Goal: Check status: Check status

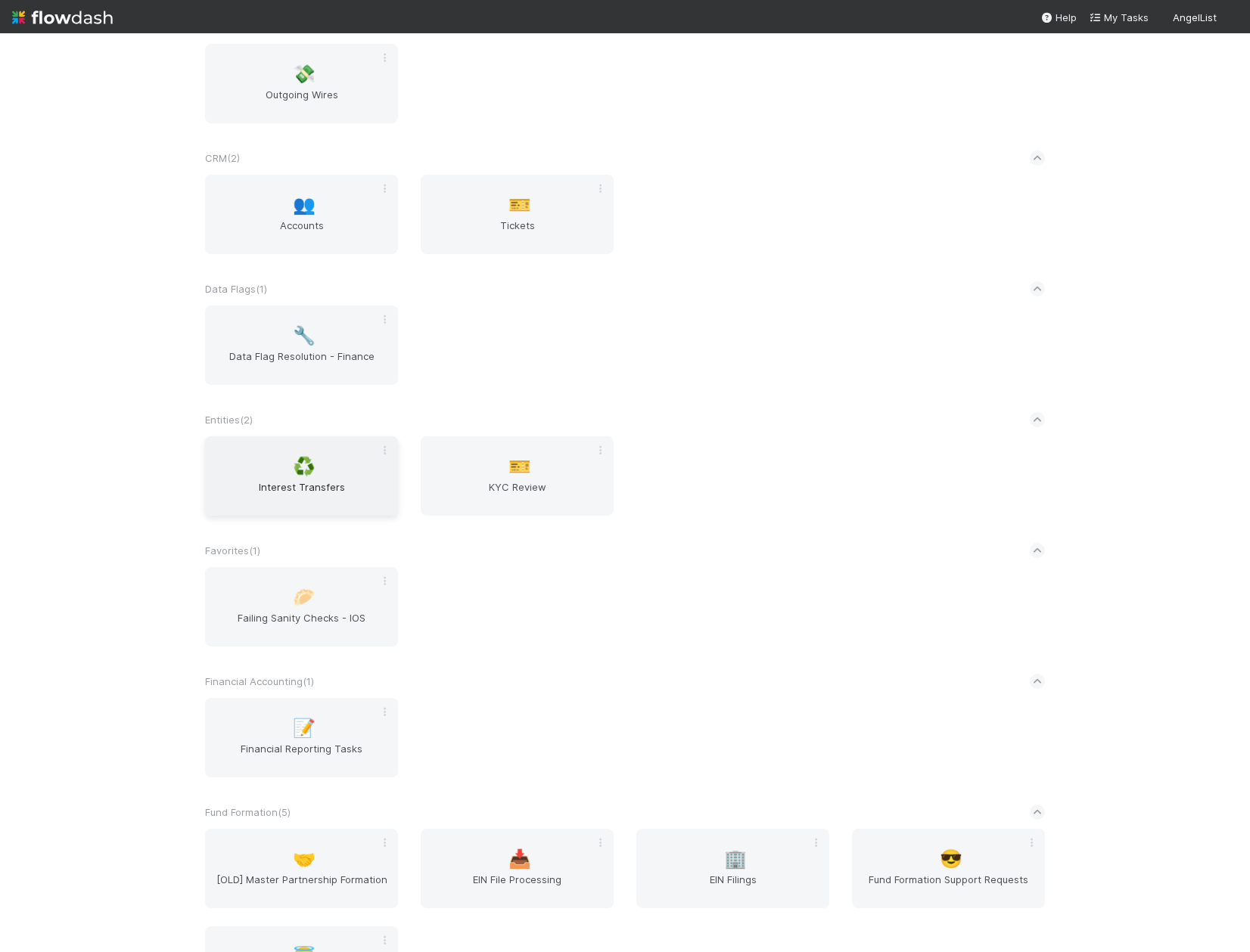
scroll to position [819, 0]
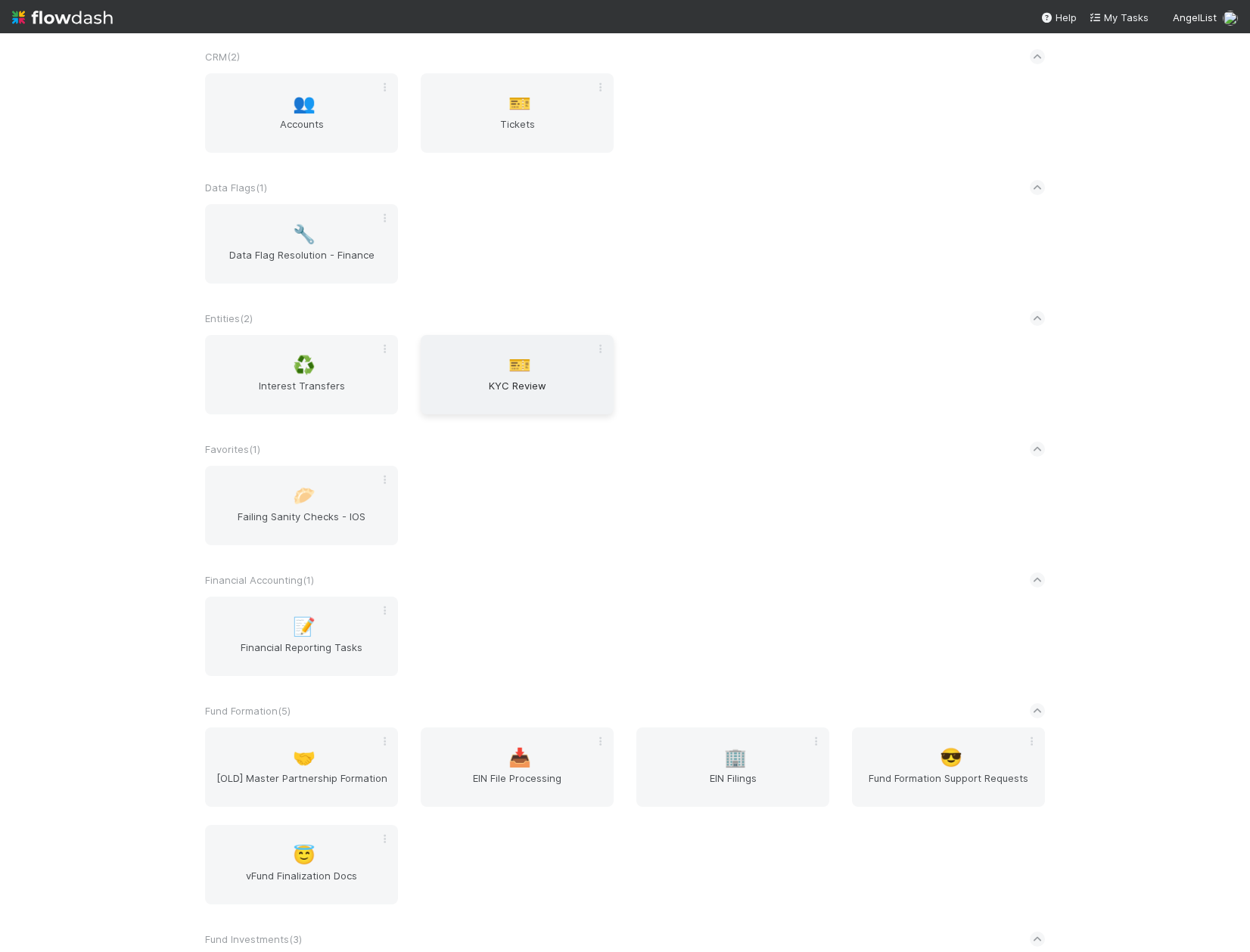
click at [496, 355] on div "🎫 KYC Review" at bounding box center [517, 375] width 193 height 79
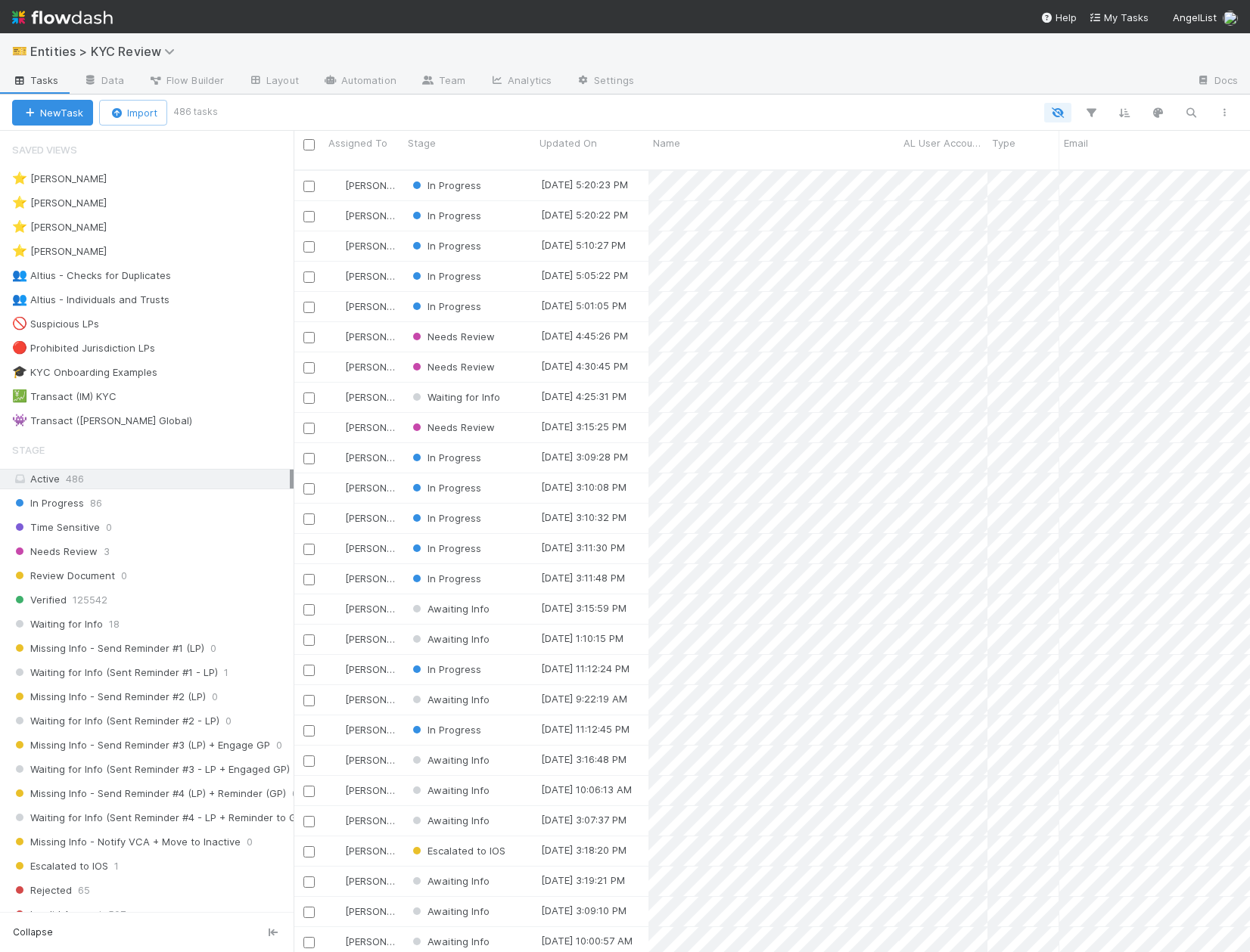
scroll to position [795, 956]
click at [180, 230] on div "⭐ [PERSON_NAME] 1" at bounding box center [153, 228] width 282 height 19
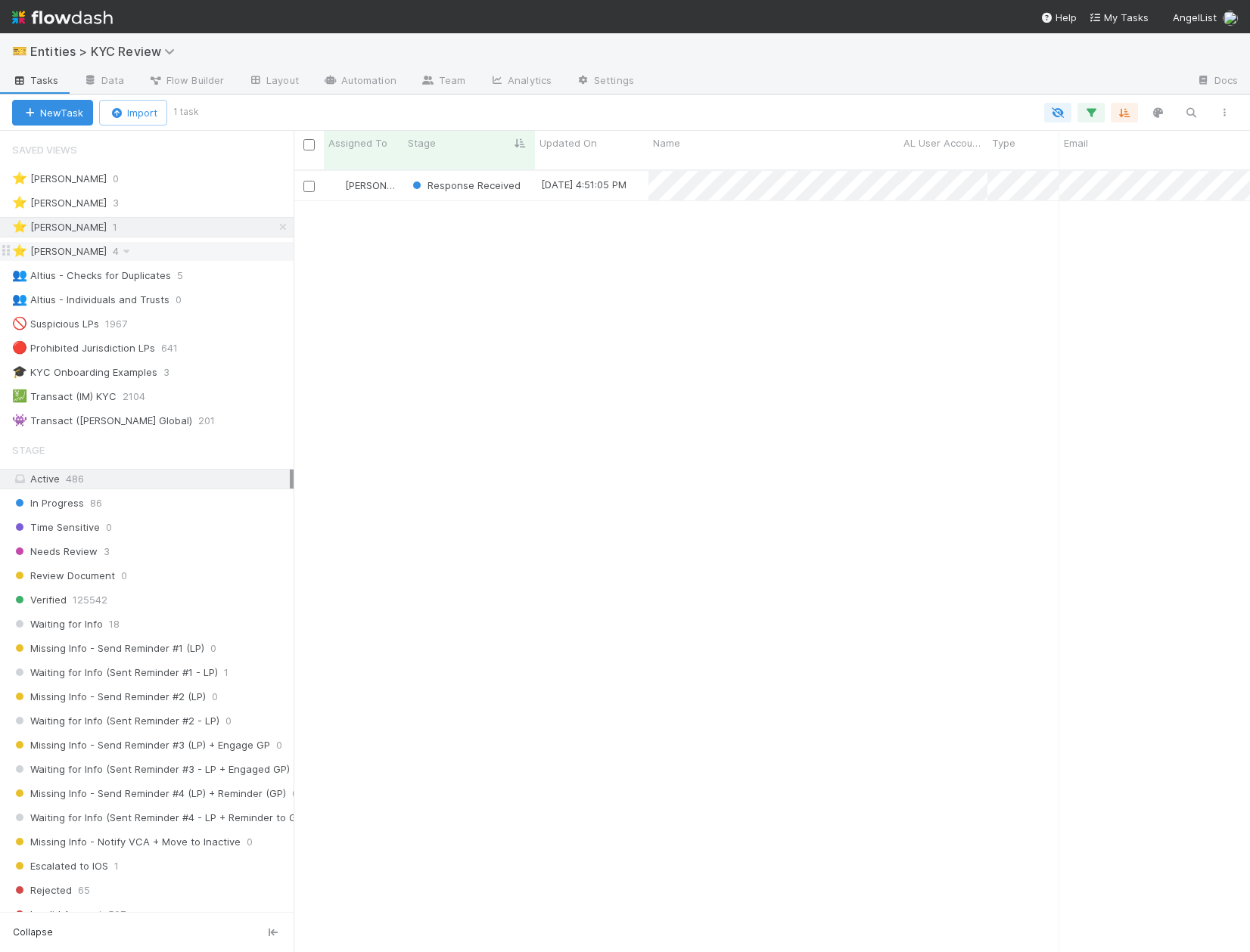
scroll to position [795, 956]
click at [180, 246] on div "⭐ [PERSON_NAME] 4" at bounding box center [153, 251] width 282 height 19
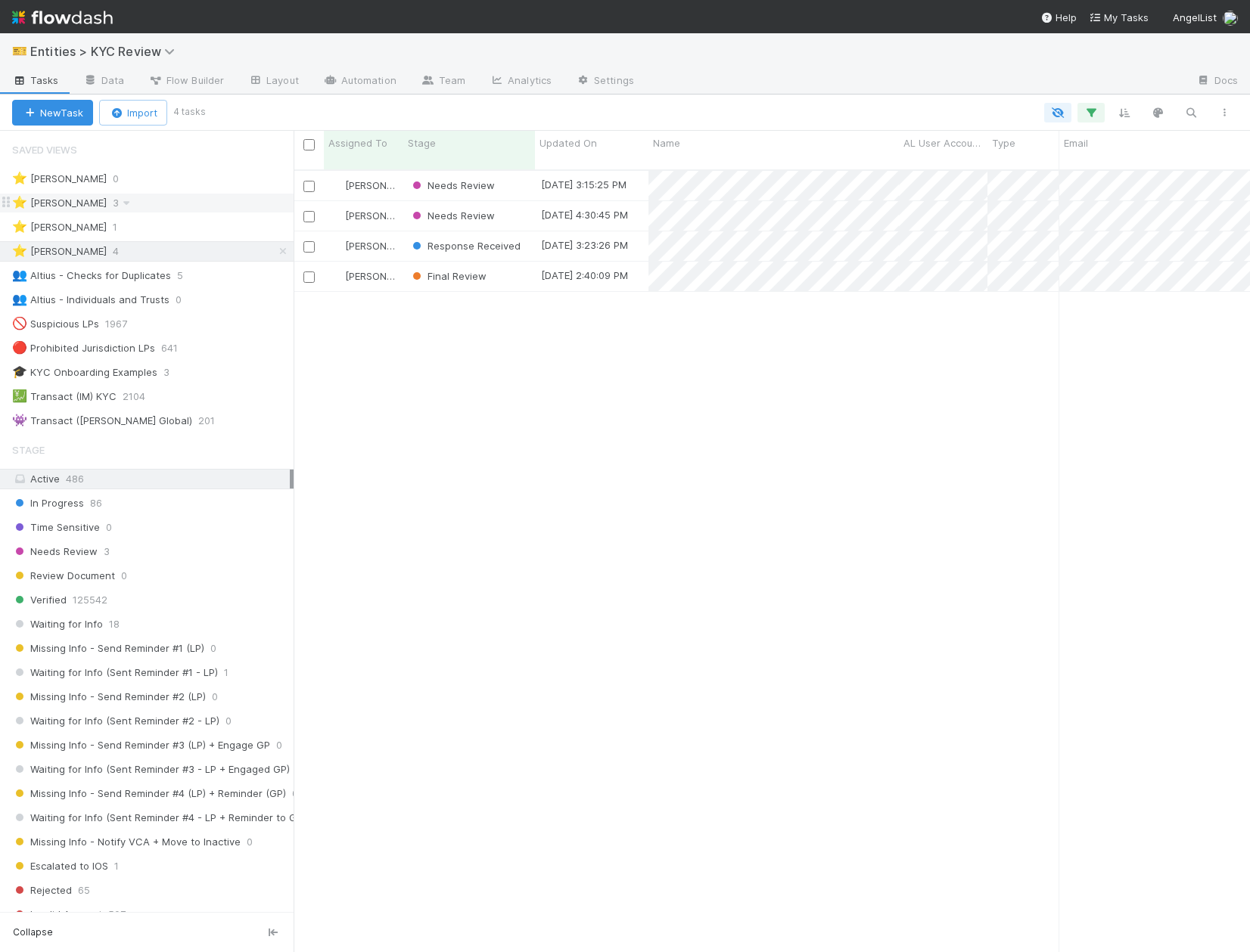
scroll to position [795, 956]
click at [186, 211] on div "⭐ [PERSON_NAME] 3" at bounding box center [153, 203] width 282 height 19
click at [125, 509] on div "In Progress 86" at bounding box center [153, 503] width 282 height 19
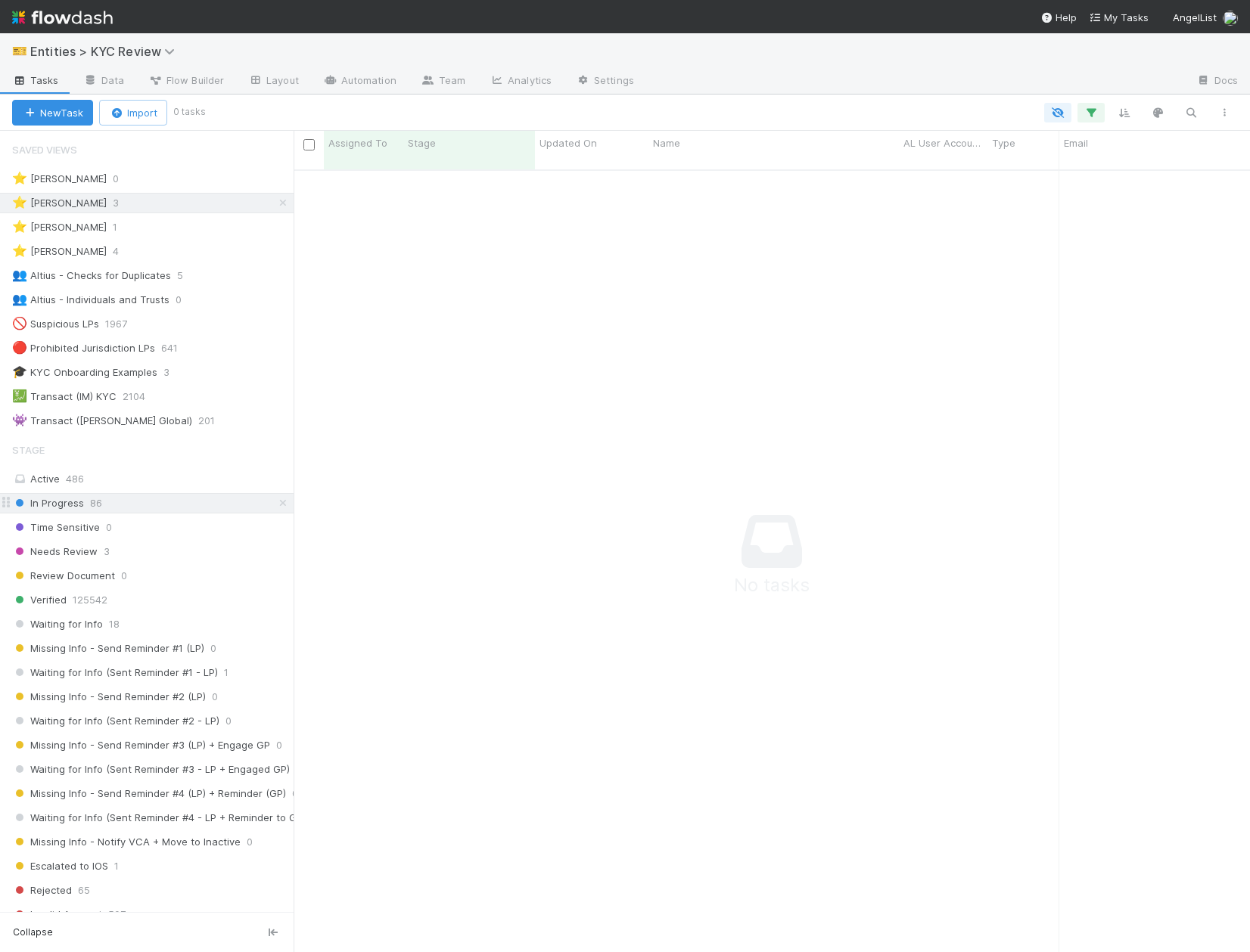
scroll to position [795, 956]
click at [279, 198] on icon at bounding box center [283, 203] width 15 height 9
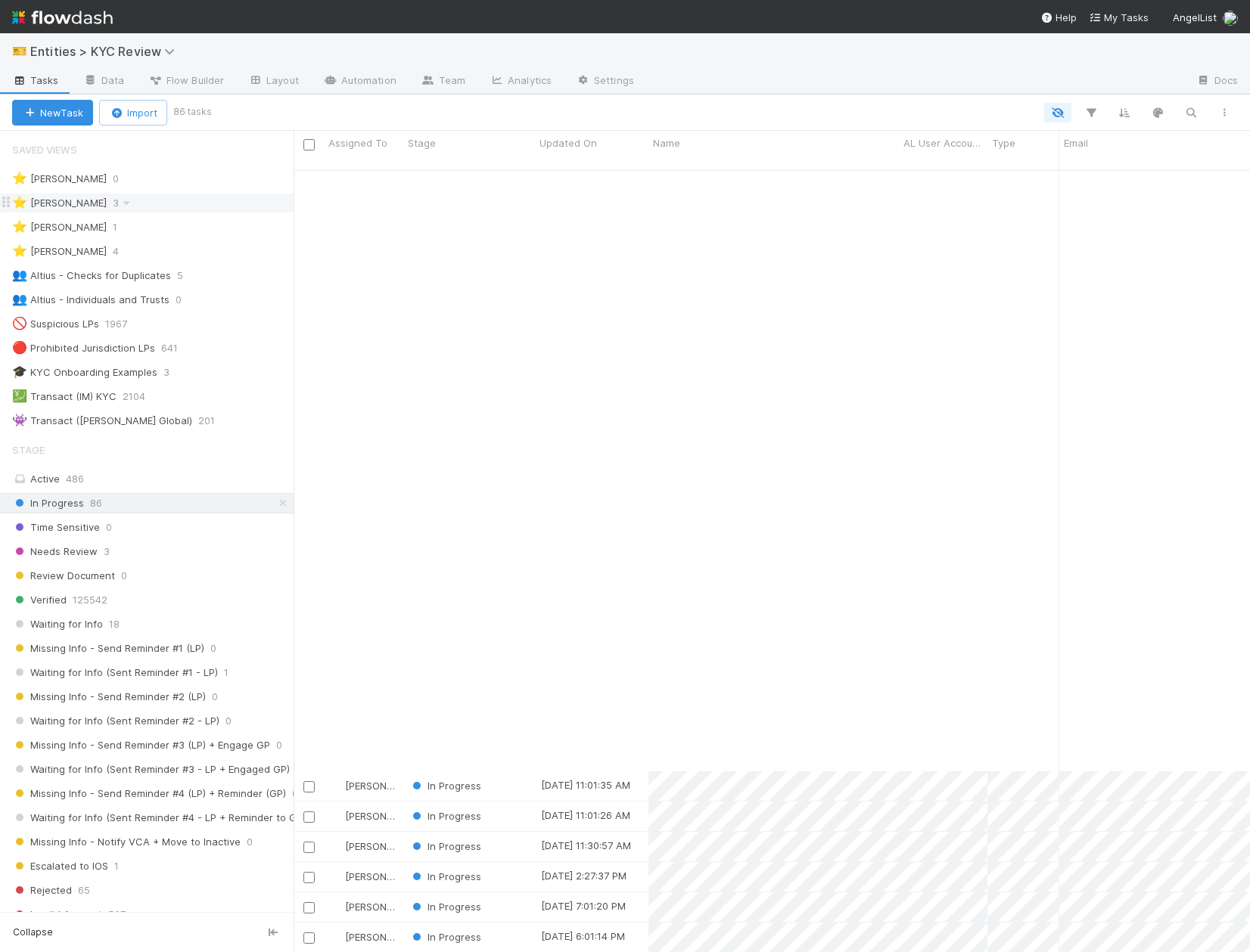
scroll to position [1808, 0]
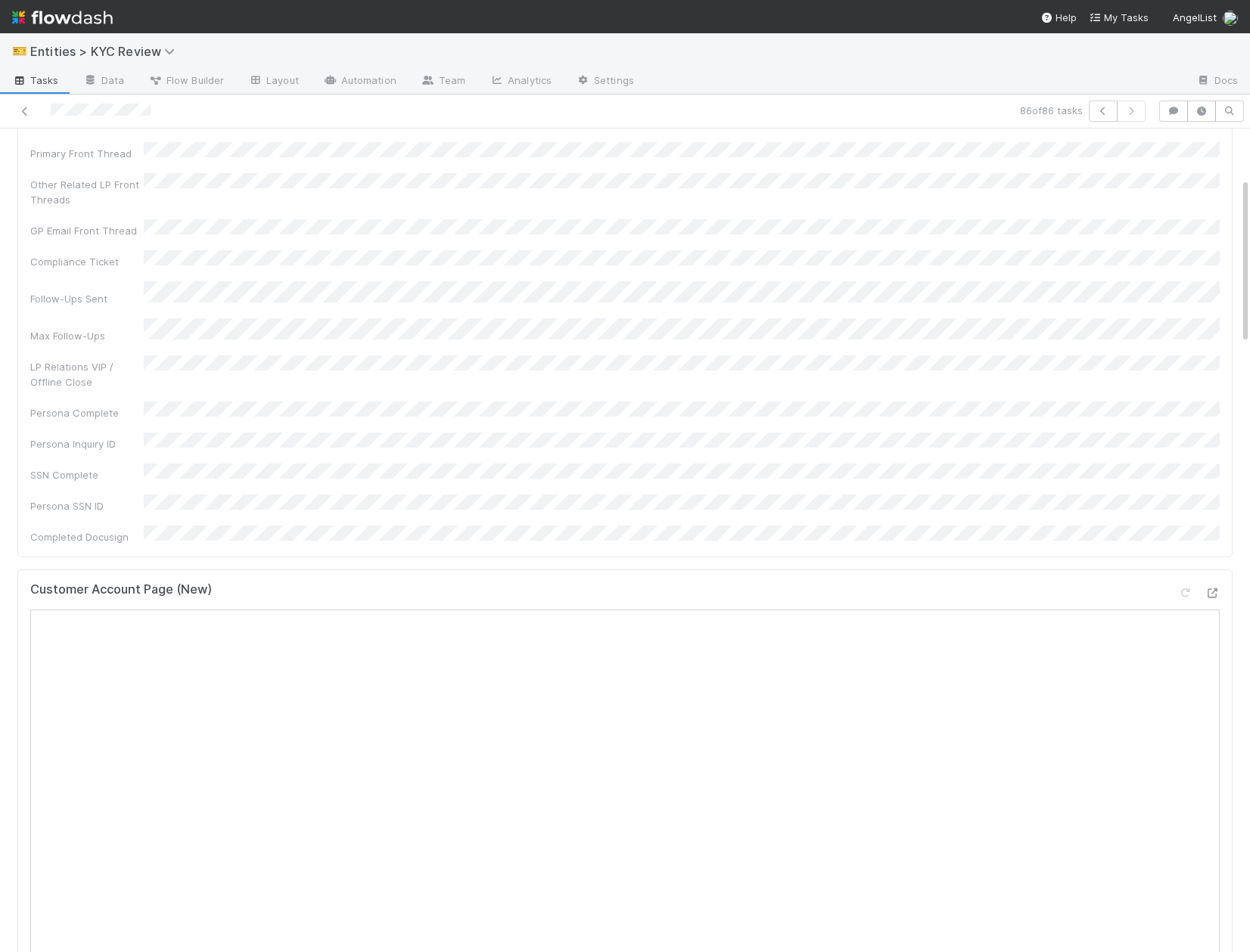
scroll to position [244, 0]
